Goal: Transaction & Acquisition: Purchase product/service

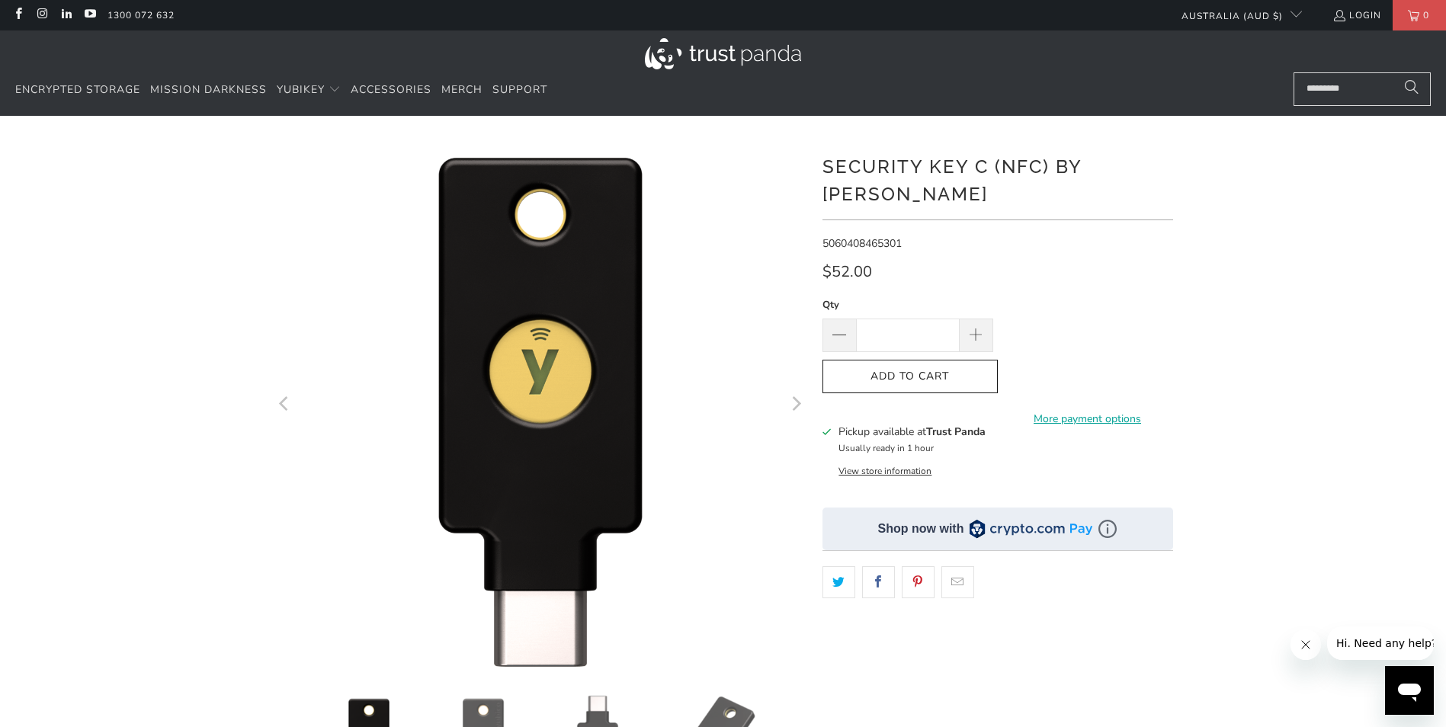
click at [839, 236] on span "5060408465301" at bounding box center [862, 243] width 79 height 14
copy span "5060408465301"
click at [1368, 91] on input "Search..." at bounding box center [1362, 89] width 137 height 34
paste input "**********"
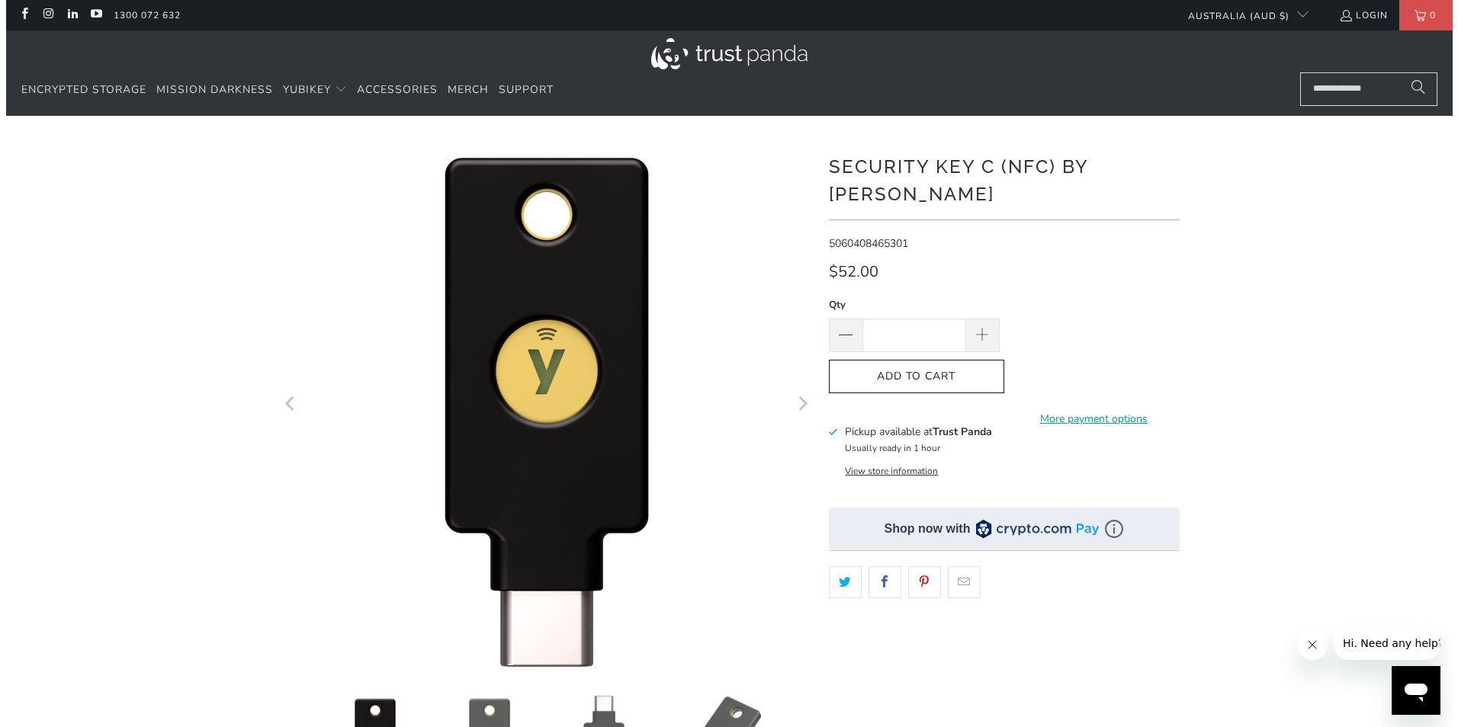
scroll to position [0, 8]
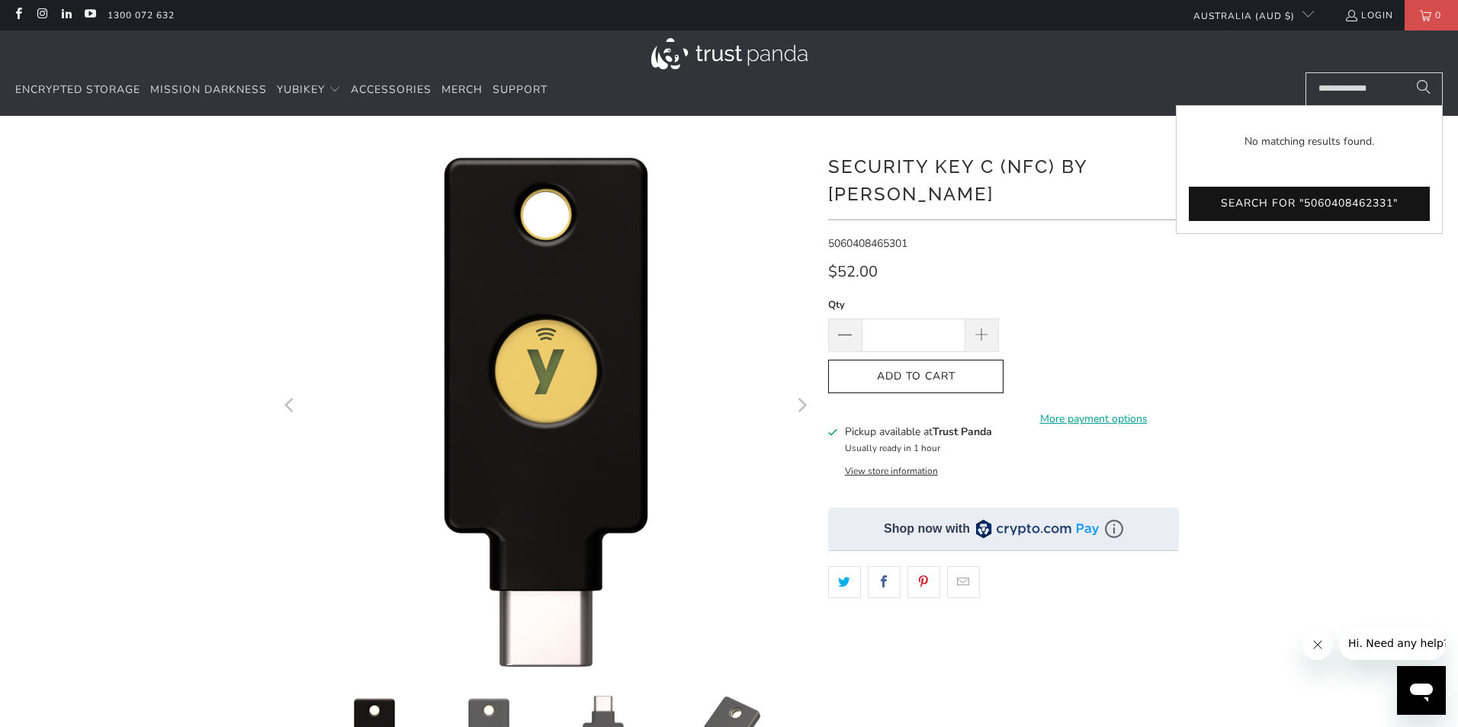
type input "**********"
click at [1404, 72] on button "Search" at bounding box center [1423, 89] width 38 height 34
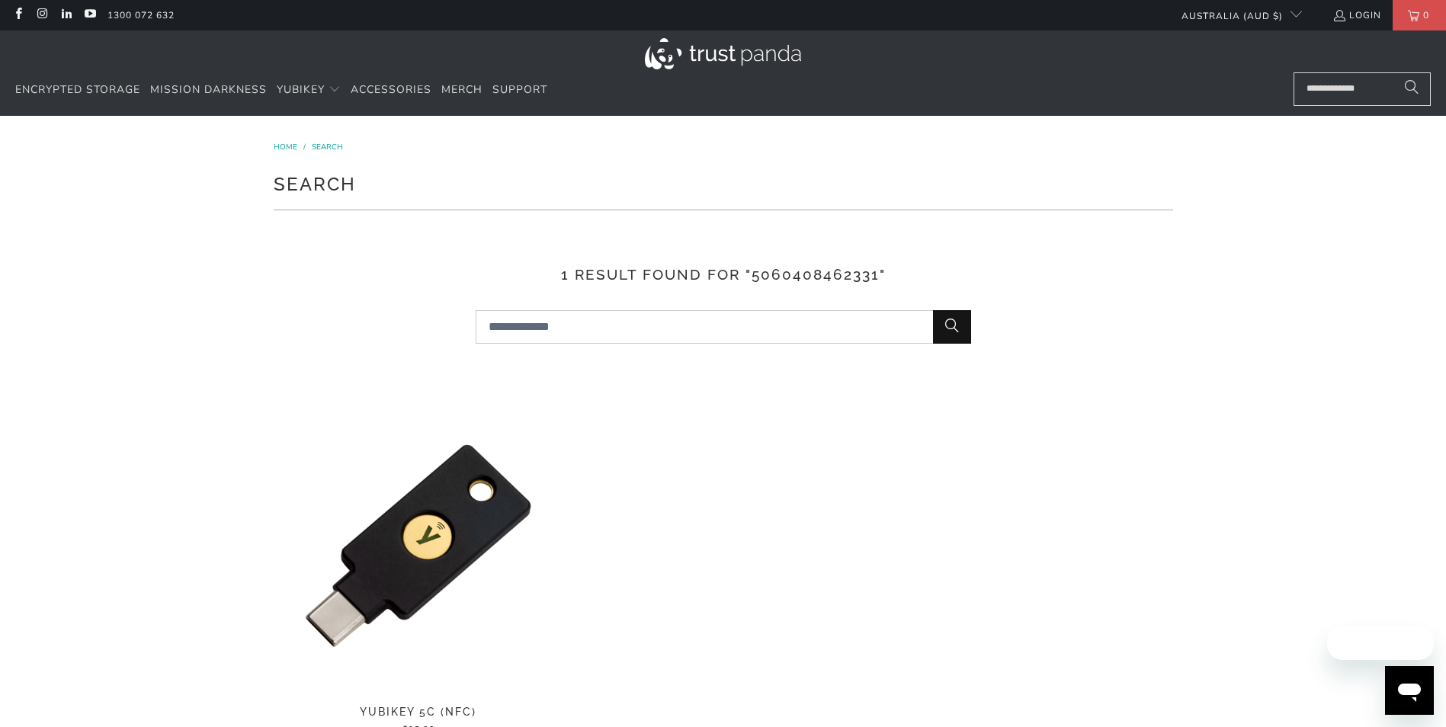
scroll to position [229, 0]
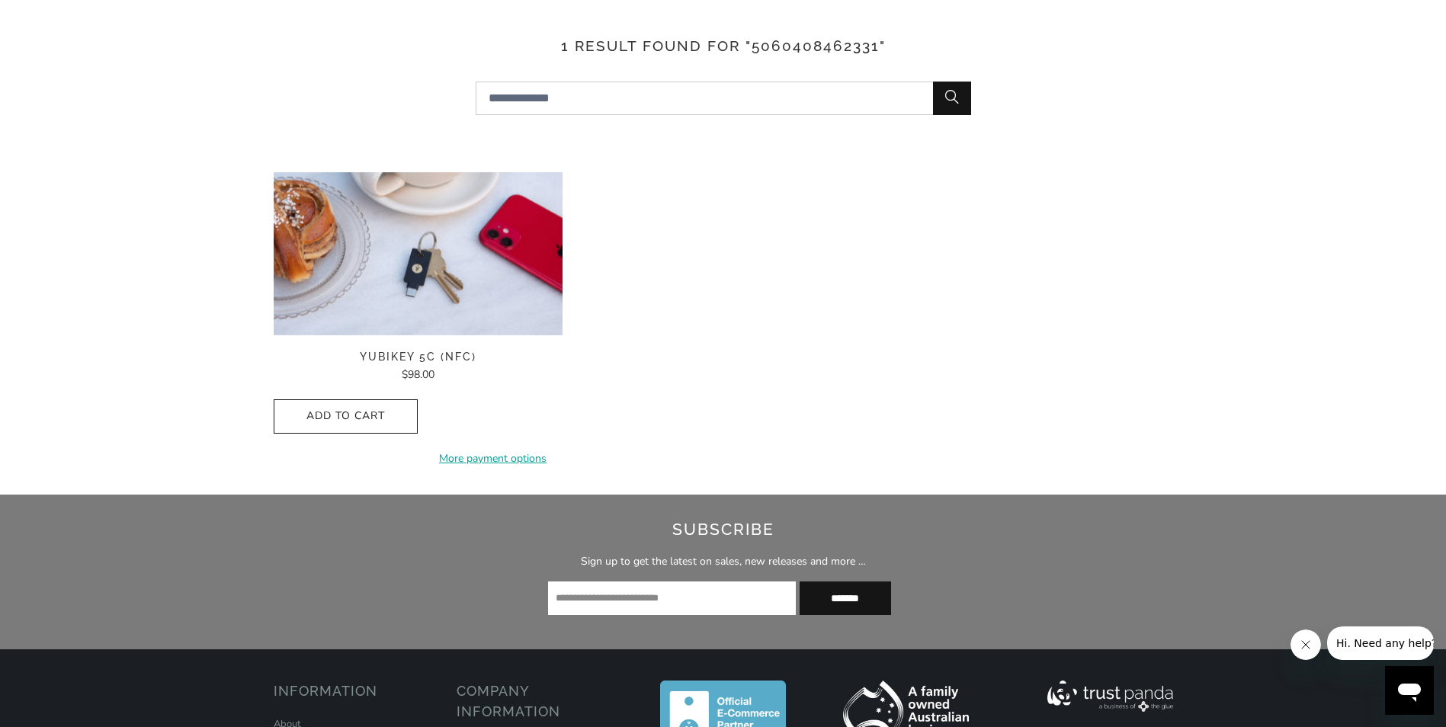
click at [457, 302] on img at bounding box center [419, 253] width 290 height 163
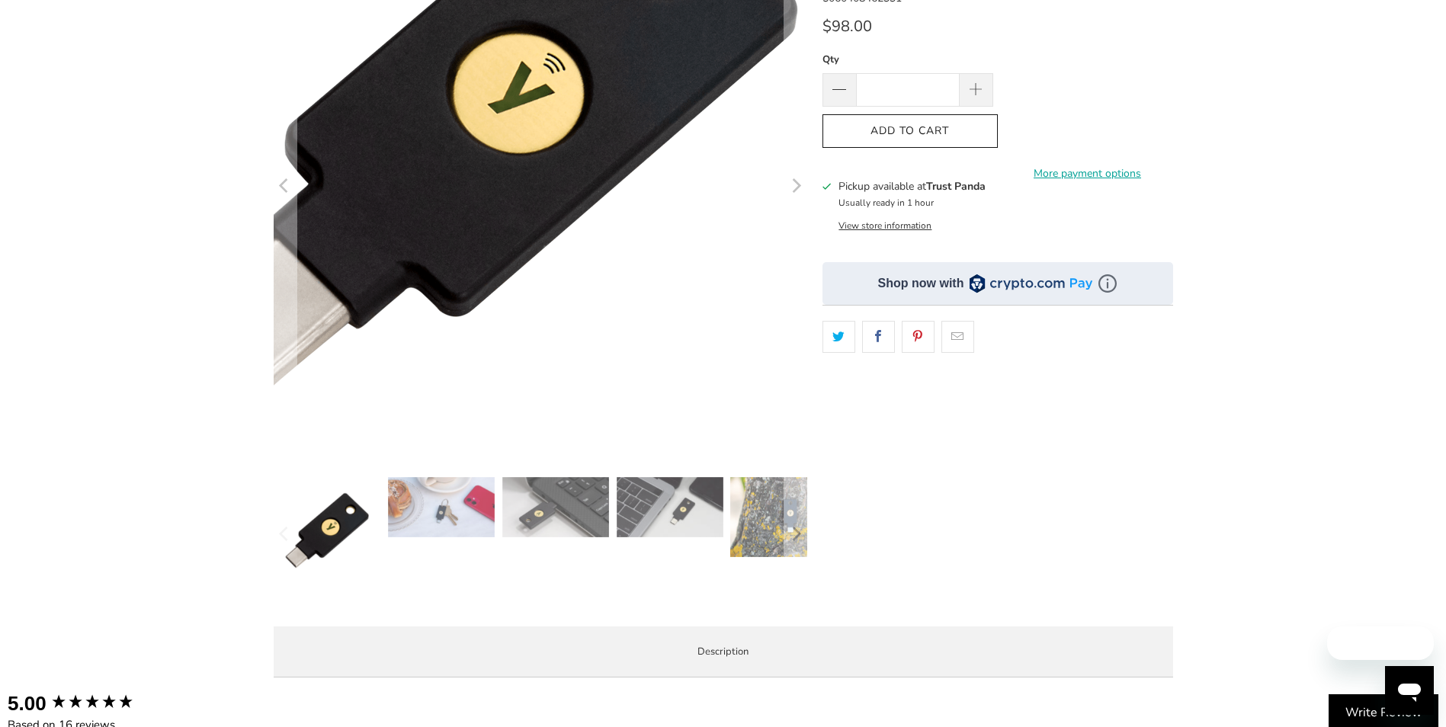
scroll to position [229, 0]
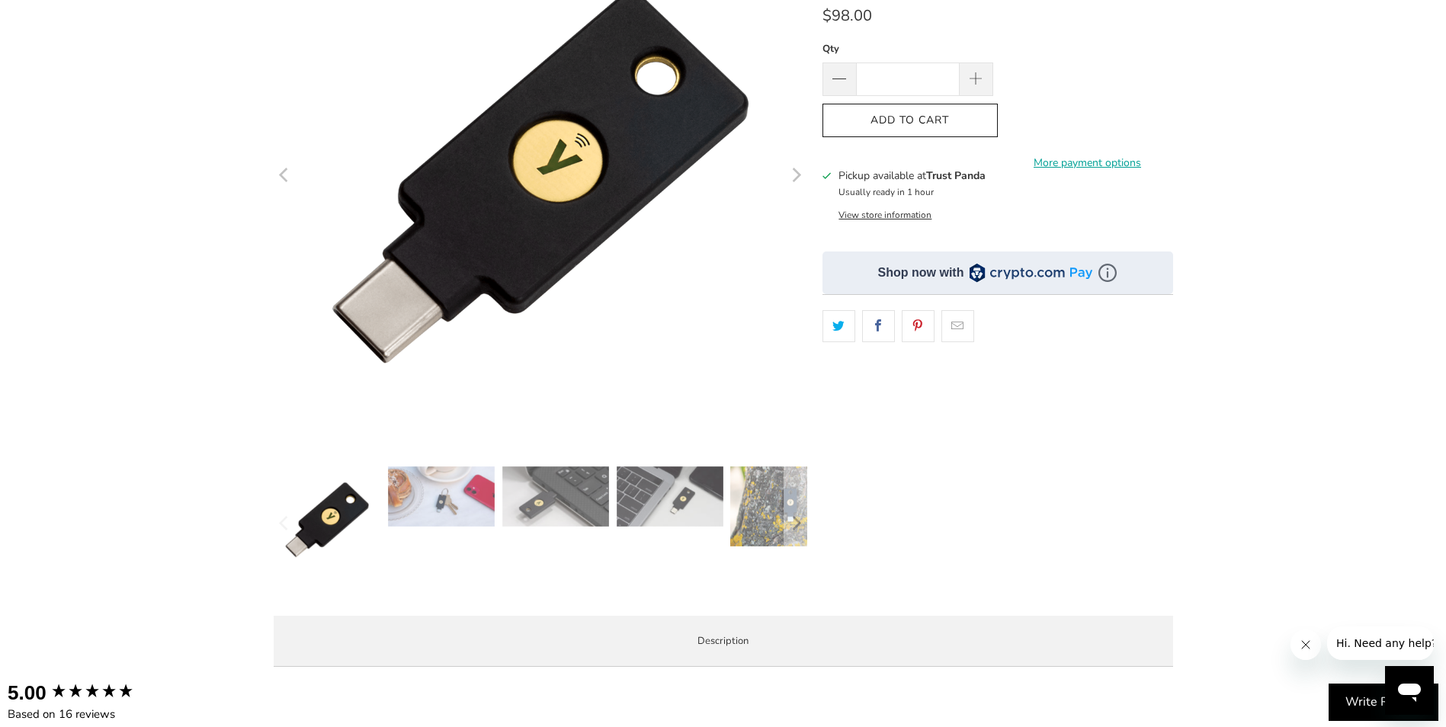
click at [422, 486] on img at bounding box center [441, 497] width 107 height 60
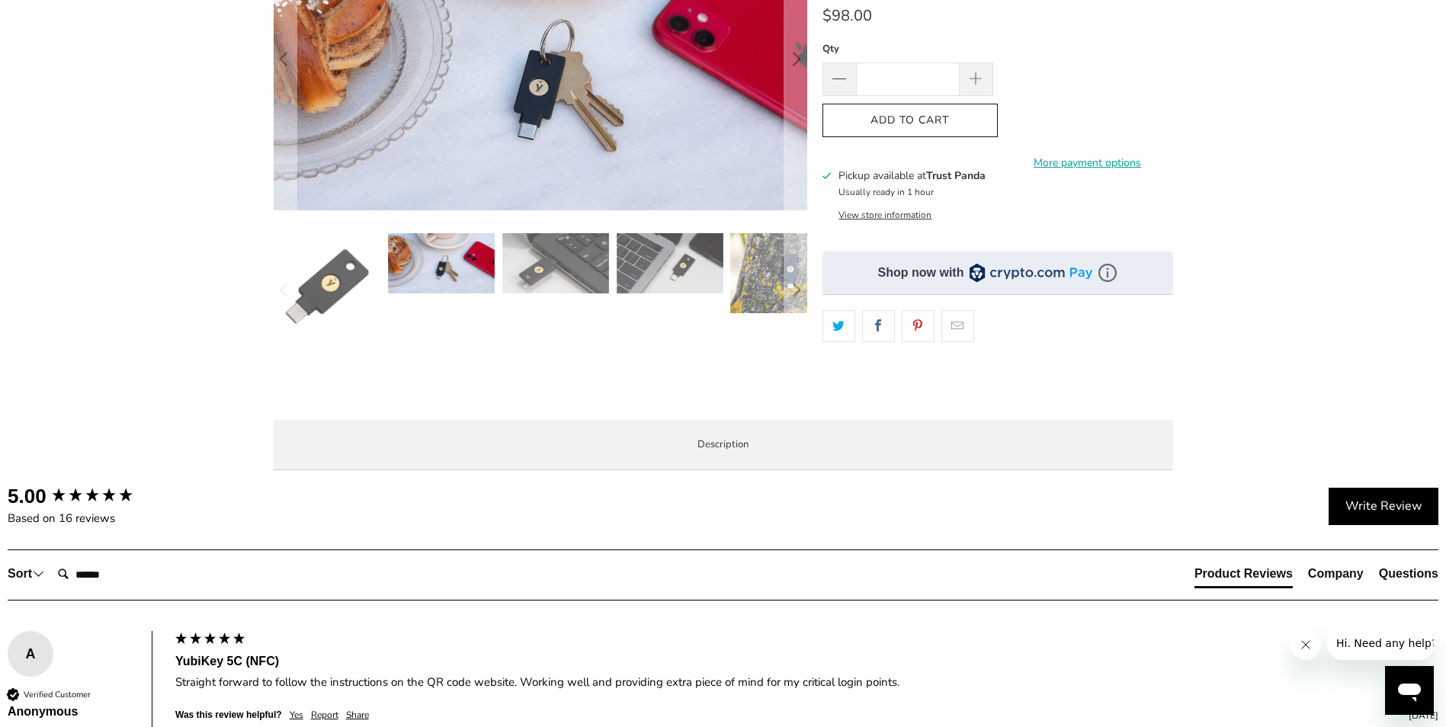
click at [678, 287] on img at bounding box center [670, 263] width 107 height 60
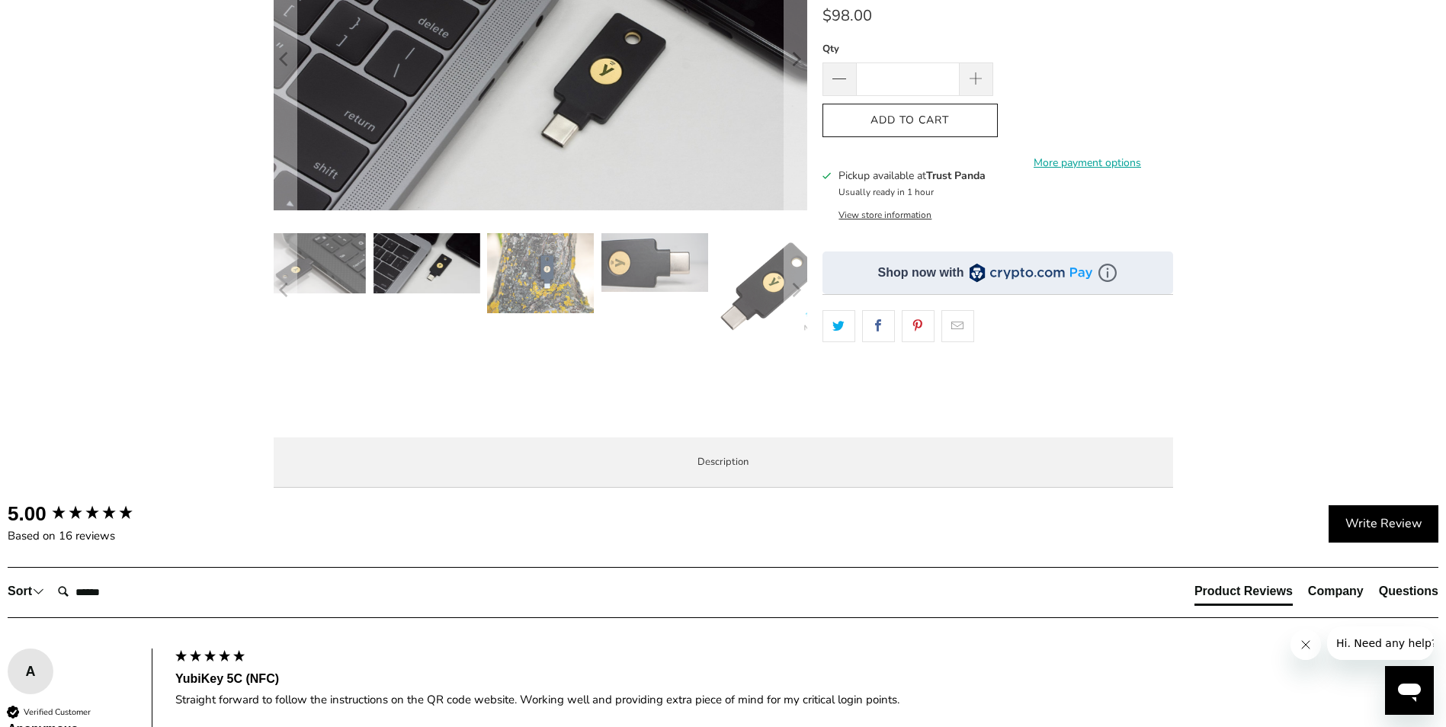
click at [690, 233] on div at bounding box center [541, 129] width 534 height 438
click at [449, 289] on img at bounding box center [426, 263] width 107 height 60
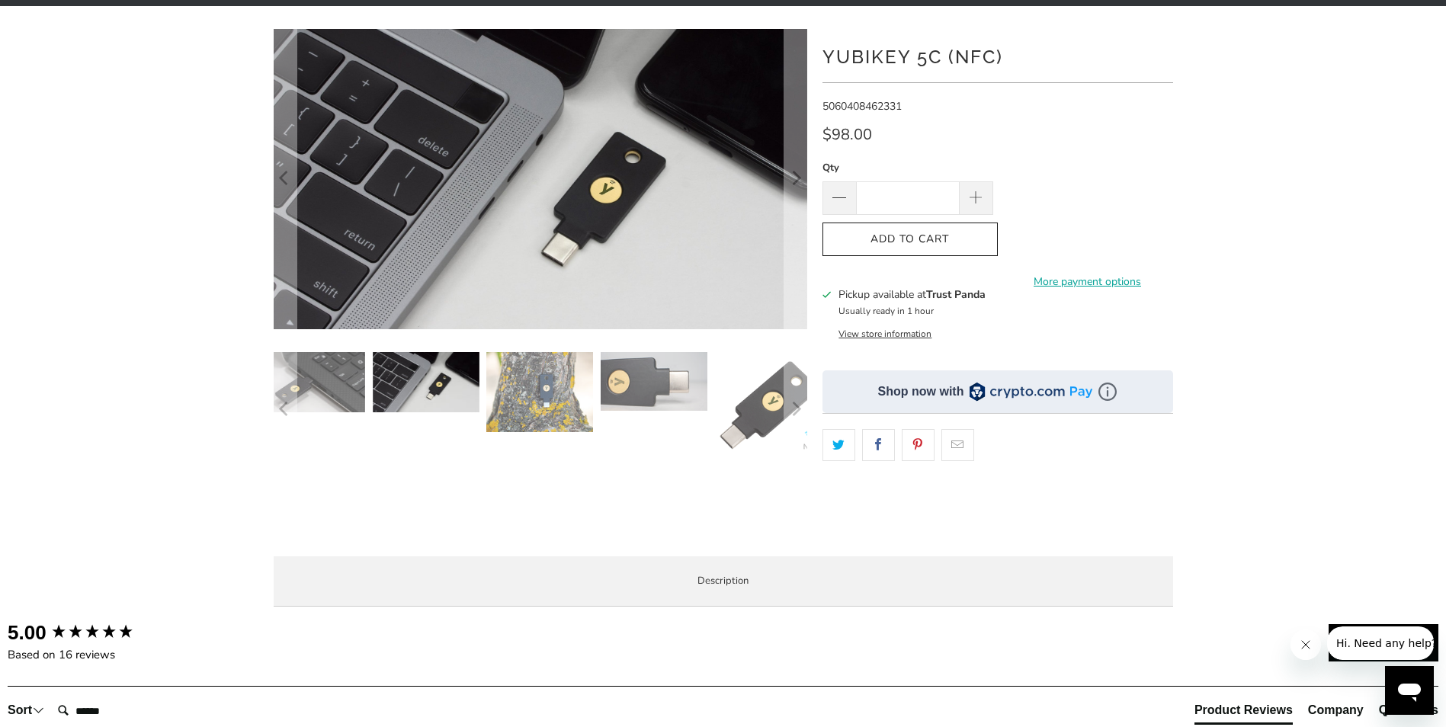
scroll to position [0, 0]
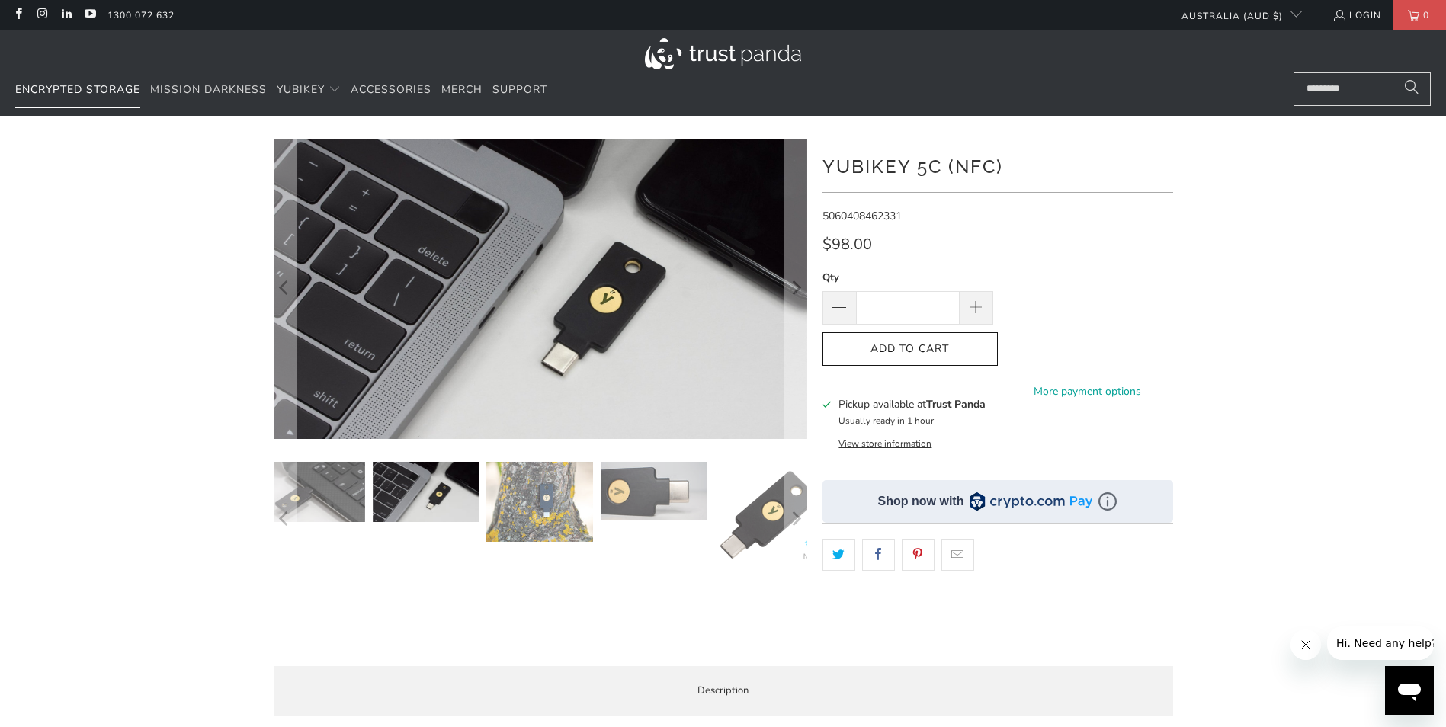
click at [71, 89] on span "Encrypted Storage" at bounding box center [77, 89] width 125 height 14
